Goal: Transaction & Acquisition: Purchase product/service

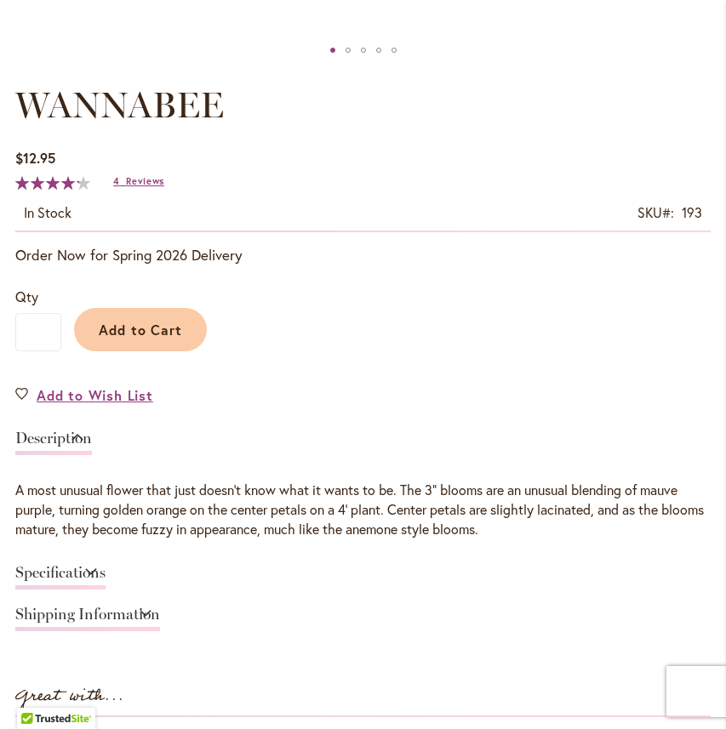
scroll to position [916, 0]
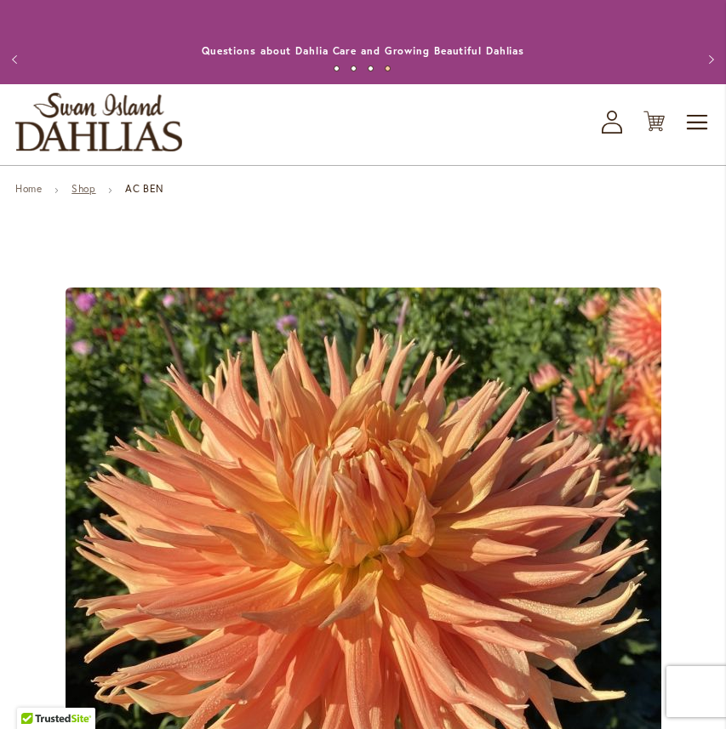
click at [94, 191] on link "Shop" at bounding box center [83, 188] width 24 height 13
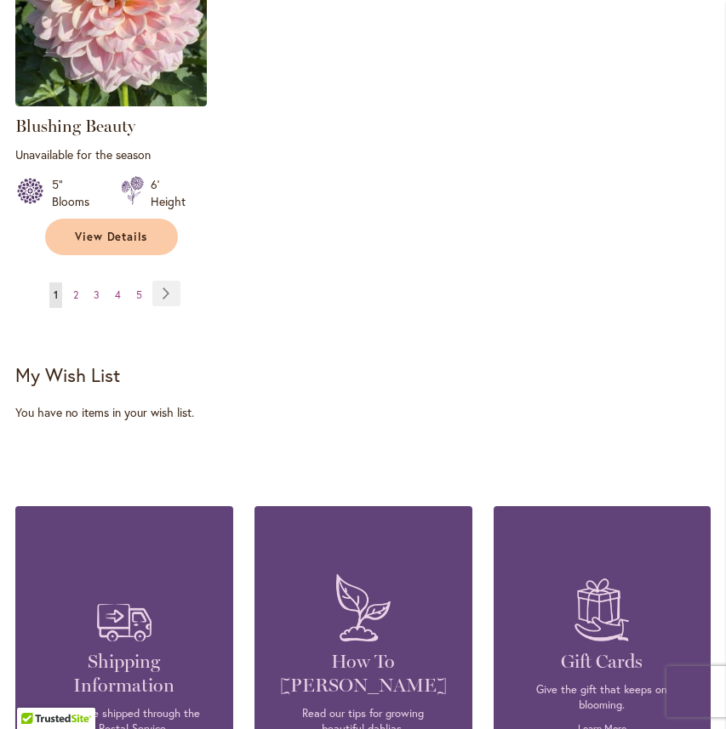
scroll to position [2281, 0]
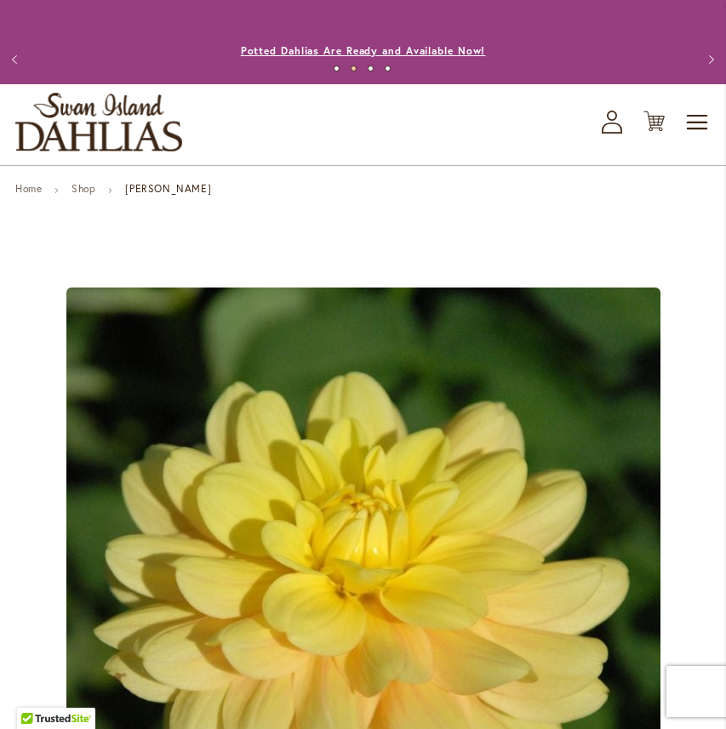
click at [351, 49] on link "Potted Dahlias Are Ready and Available Now!" at bounding box center [363, 50] width 245 height 13
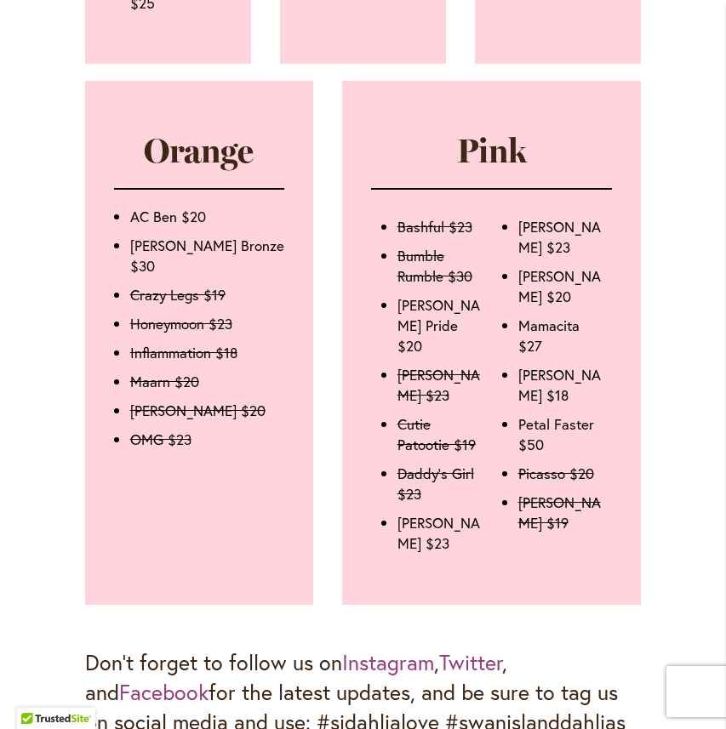
scroll to position [3521, 0]
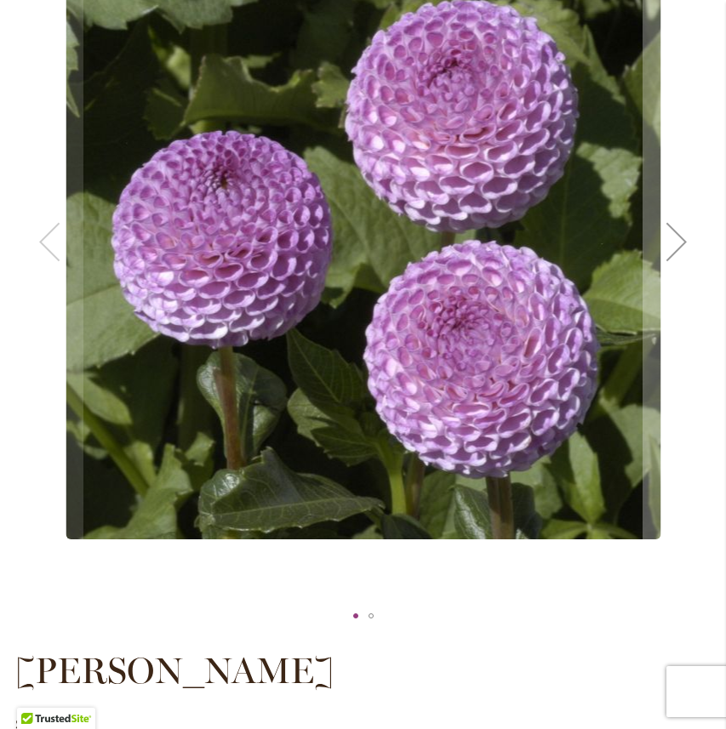
scroll to position [347, 0]
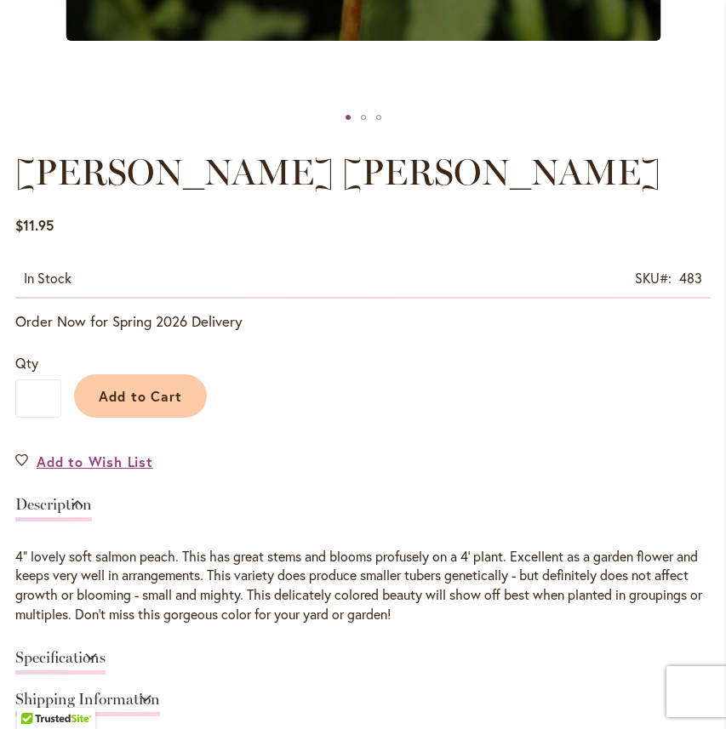
scroll to position [846, 0]
